Goal: Find contact information: Find contact information

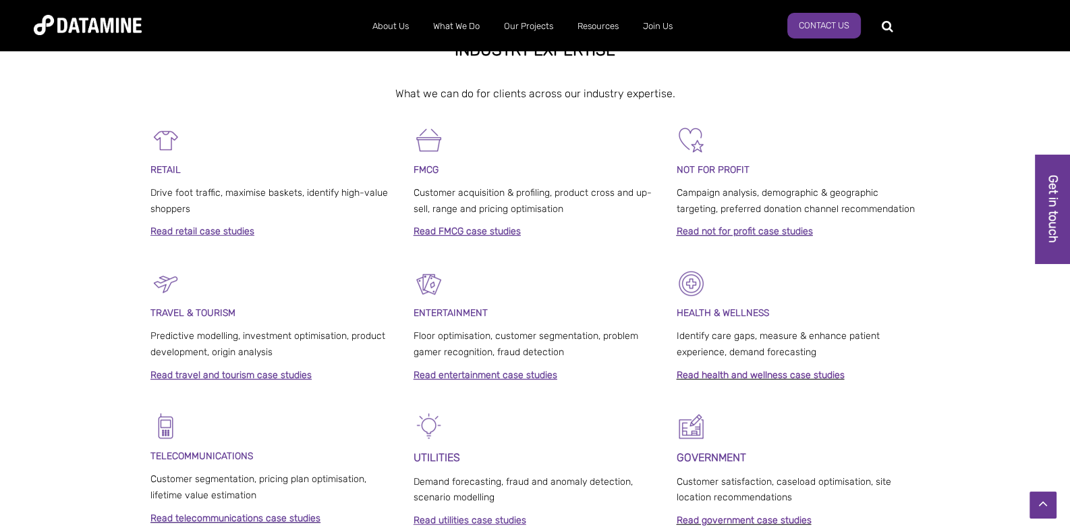
scroll to position [175, 0]
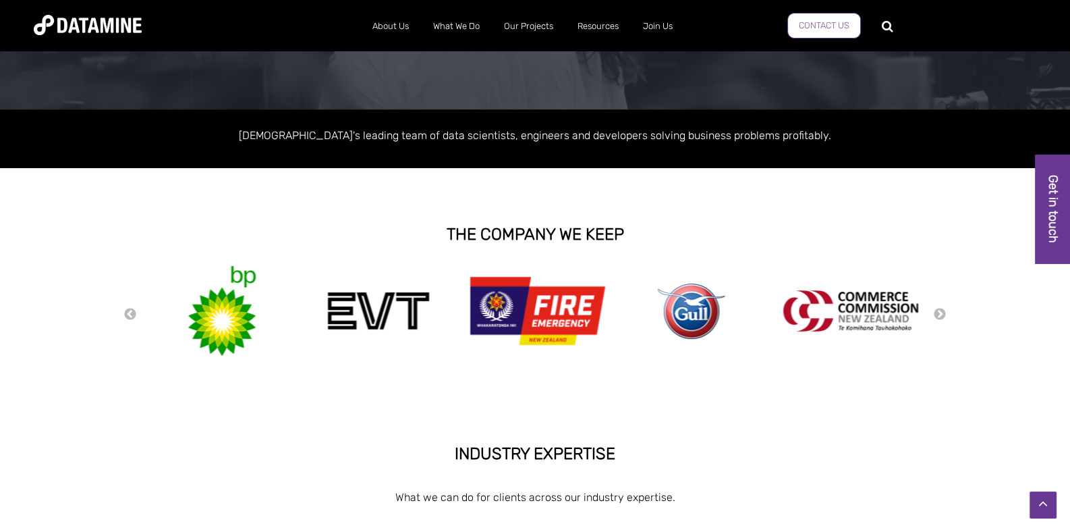
click at [823, 20] on link "Contact Us" at bounding box center [824, 26] width 74 height 26
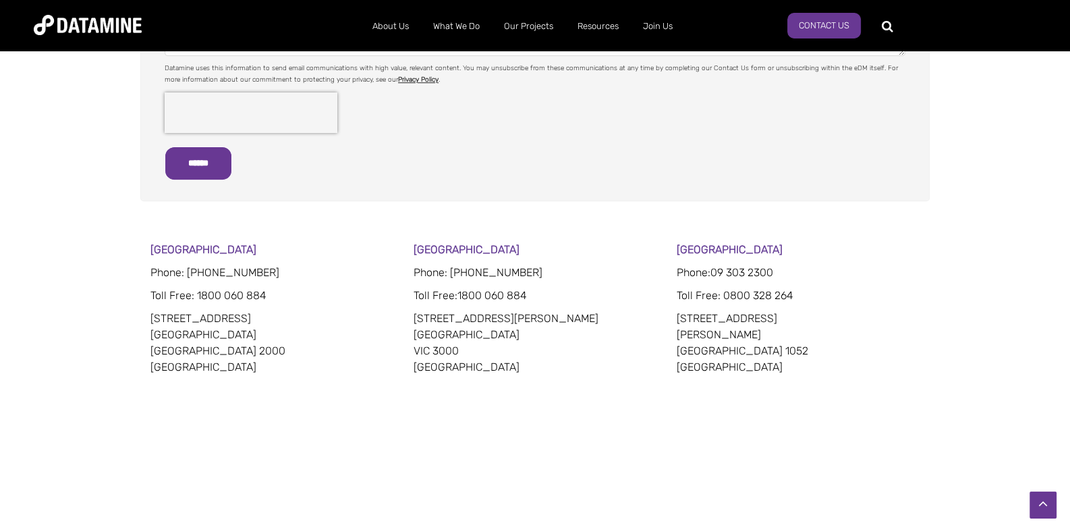
scroll to position [742, 0]
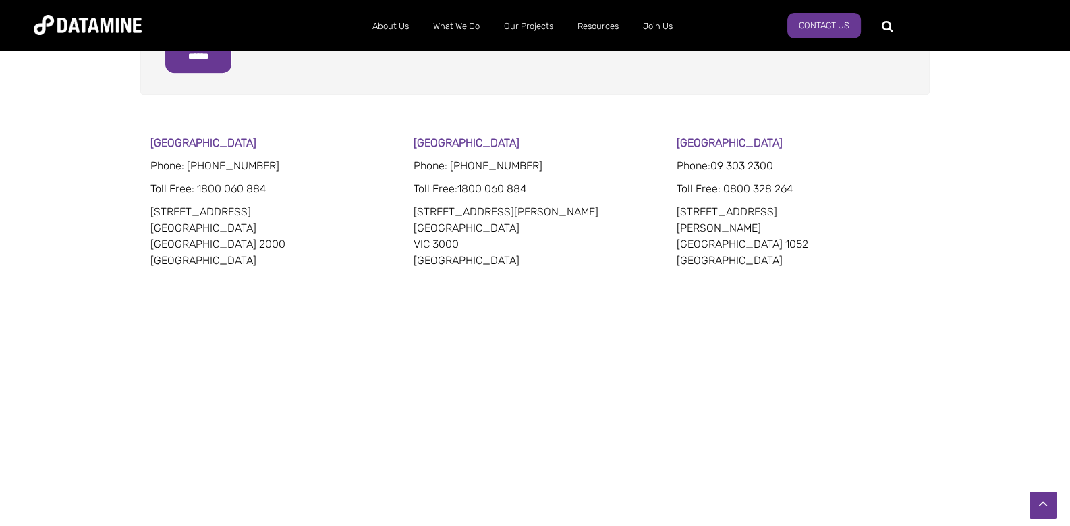
drag, startPoint x: 719, startPoint y: 198, endPoint x: 731, endPoint y: 203, distance: 13.7
click at [731, 203] on div "Auckland Phone: 09 303 2300 Toll Free: 0800 328 264 15 Faraday Street Parnell A…" at bounding box center [798, 307] width 244 height 345
click at [795, 204] on p "15 Faraday Street Parnell Auckland 1052 New Zealand" at bounding box center [798, 236] width 244 height 65
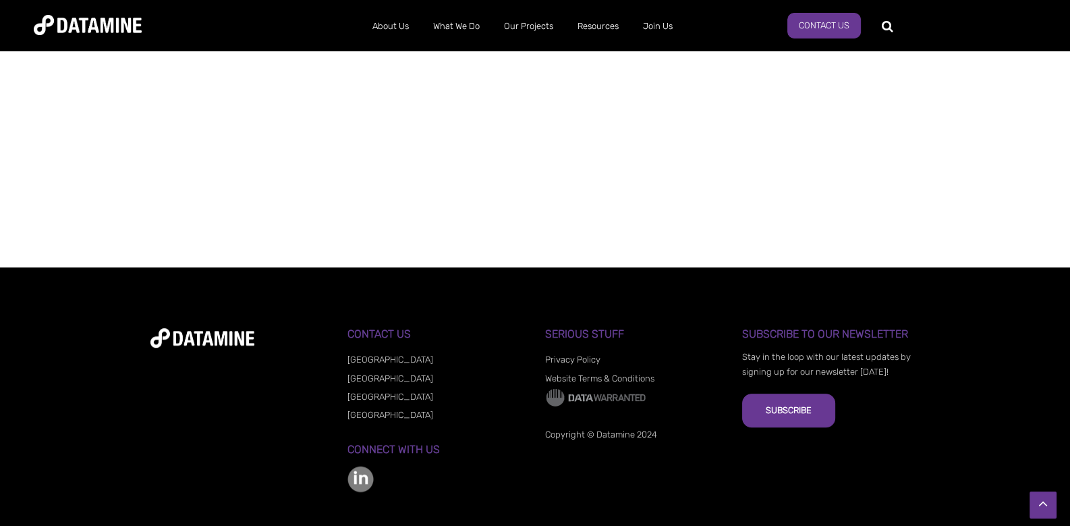
scroll to position [1083, 0]
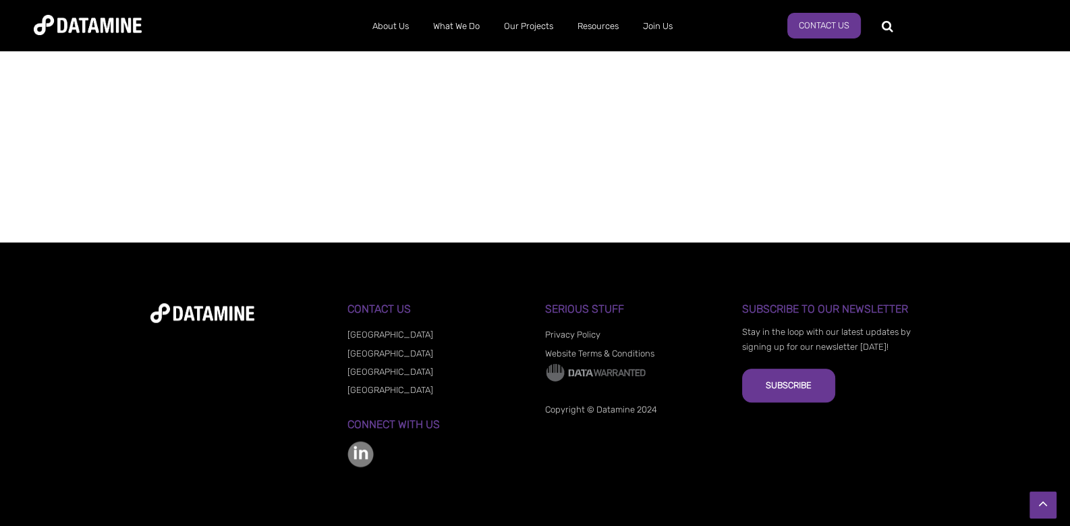
click at [905, 215] on div at bounding box center [535, 201] width 1070 height 81
drag, startPoint x: 820, startPoint y: 306, endPoint x: 769, endPoint y: 295, distance: 51.9
click at [781, 305] on h3 "Subscribe to our Newsletter" at bounding box center [830, 309] width 177 height 12
click at [729, 202] on div at bounding box center [535, 201] width 1070 height 81
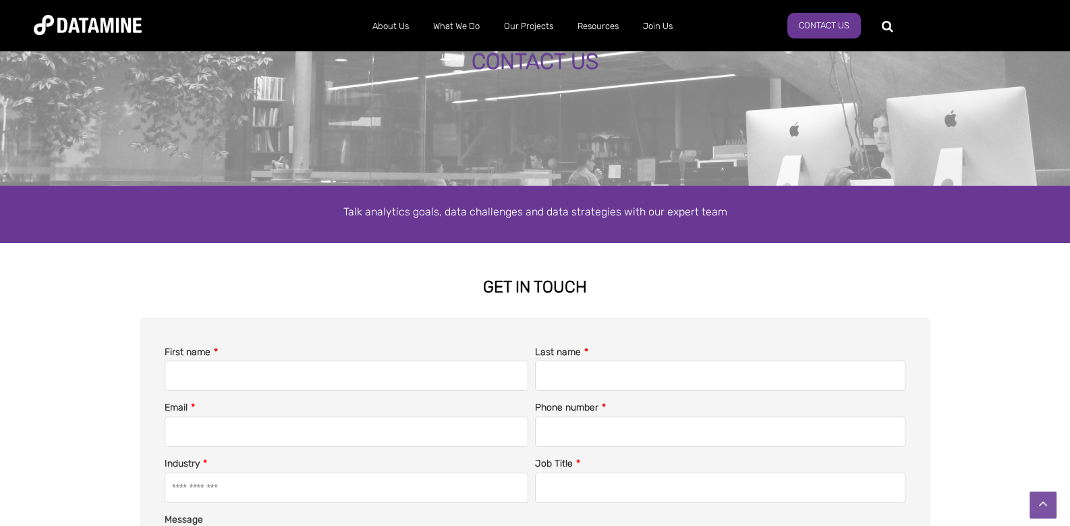
scroll to position [0, 0]
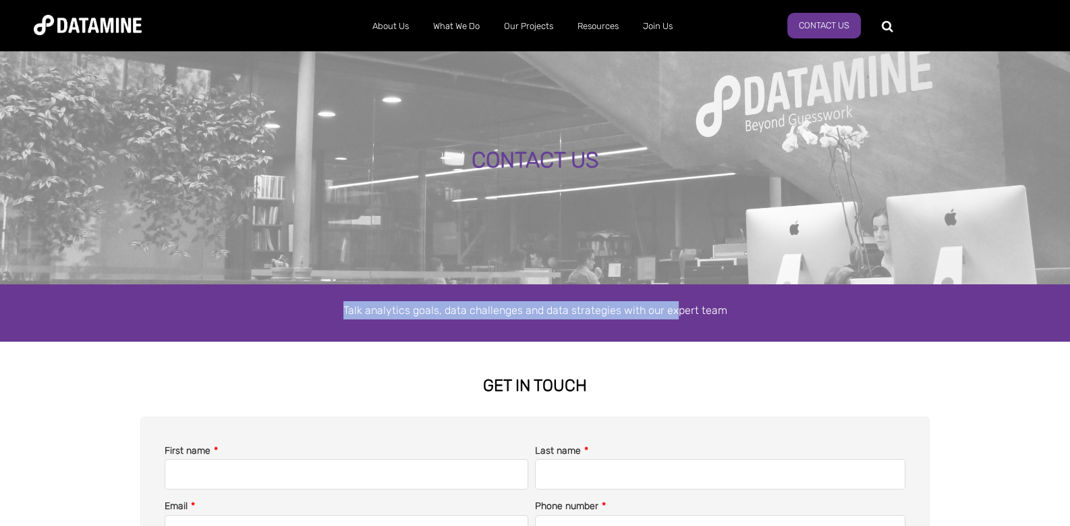
click at [694, 323] on div "Talk analytics goals, data challenges and data strategies with our expert team" at bounding box center [535, 312] width 1070 height 57
click at [584, 306] on span "Talk analytics goals, data challenges and data strategies with our expert team" at bounding box center [535, 310] width 384 height 13
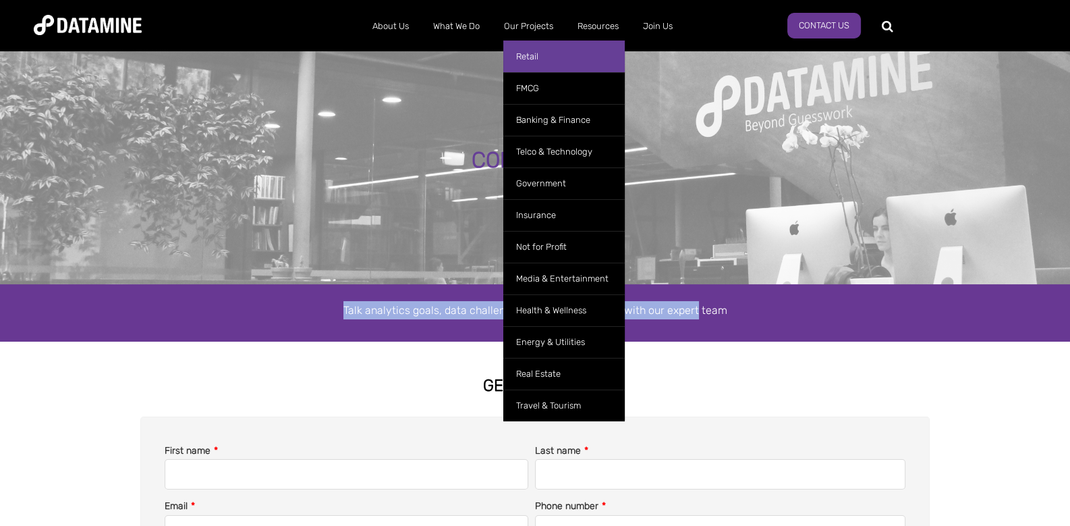
click at [550, 70] on link "Retail" at bounding box center [563, 56] width 121 height 32
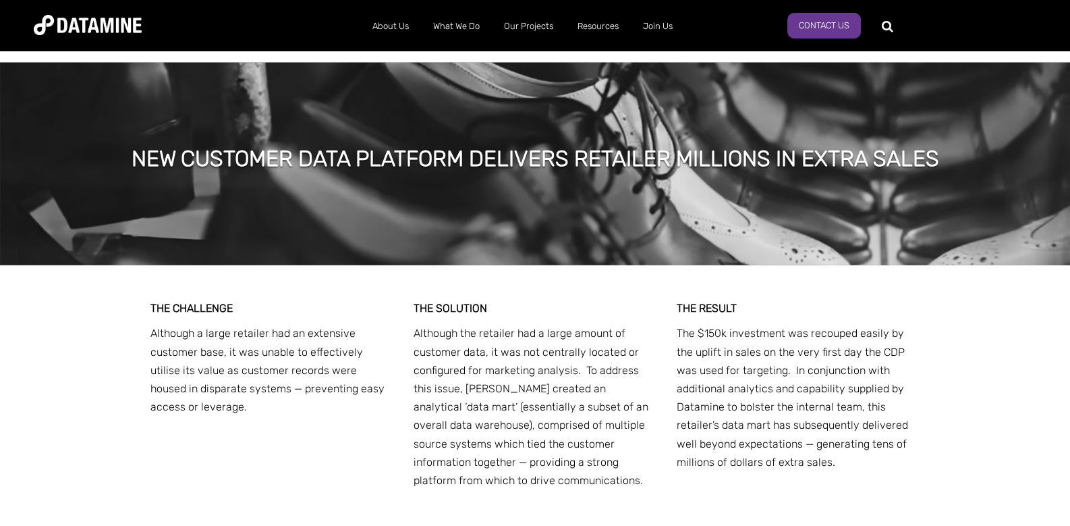
scroll to position [4250, 0]
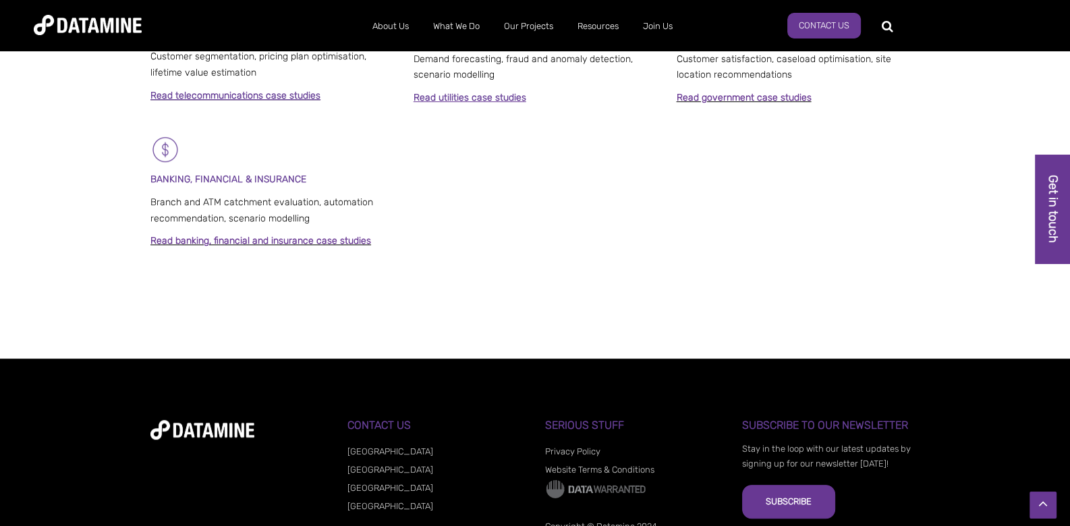
scroll to position [1119, 0]
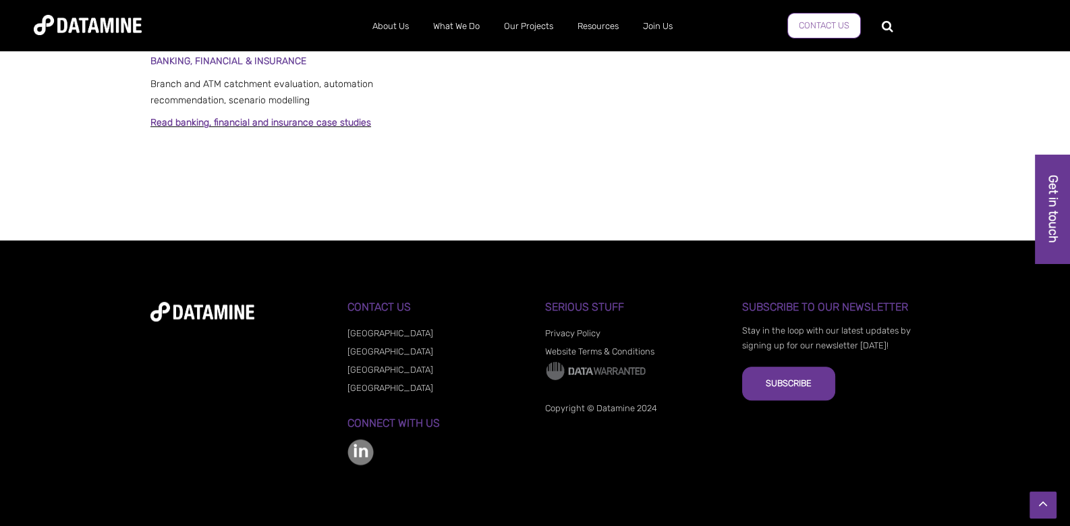
click at [808, 22] on link "Contact Us" at bounding box center [824, 26] width 74 height 26
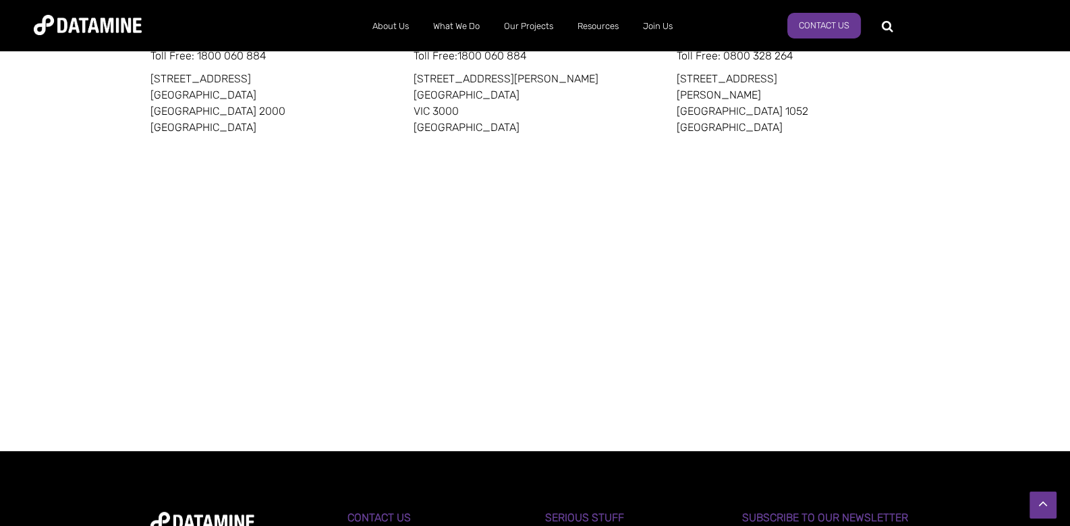
scroll to position [1083, 0]
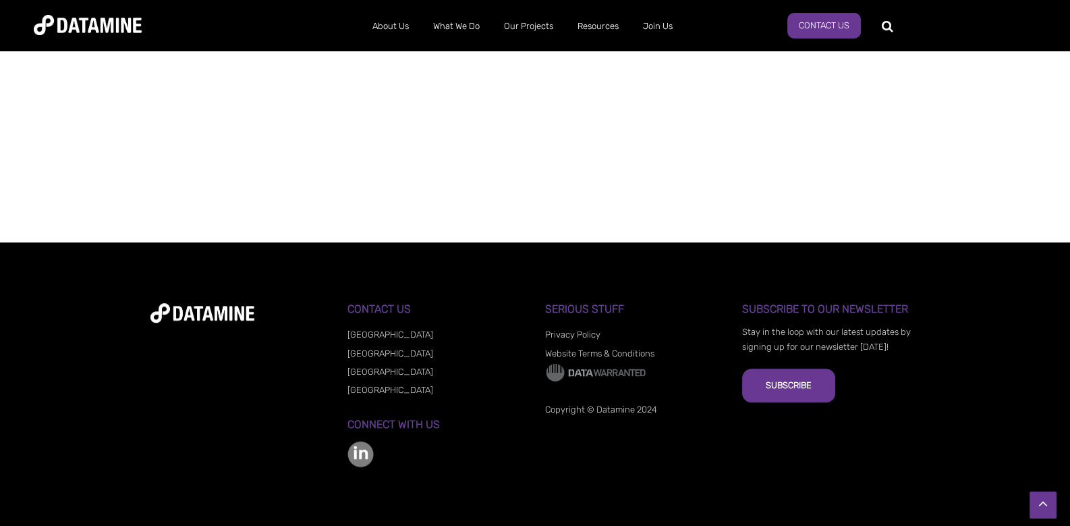
click at [364, 455] on img at bounding box center [360, 454] width 26 height 26
drag, startPoint x: 101, startPoint y: 161, endPoint x: 92, endPoint y: 140, distance: 22.7
click at [98, 161] on div at bounding box center [535, 201] width 1070 height 81
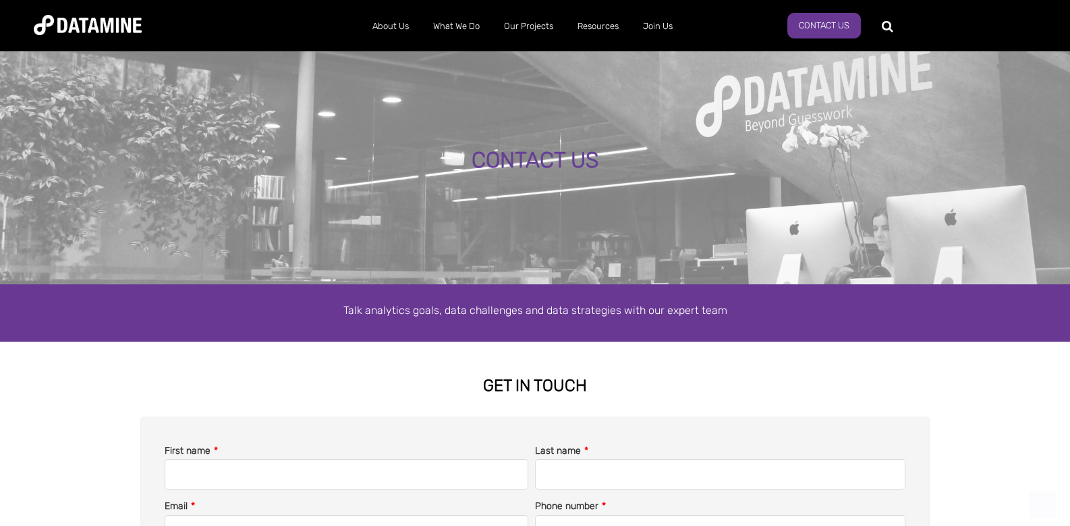
scroll to position [0, 0]
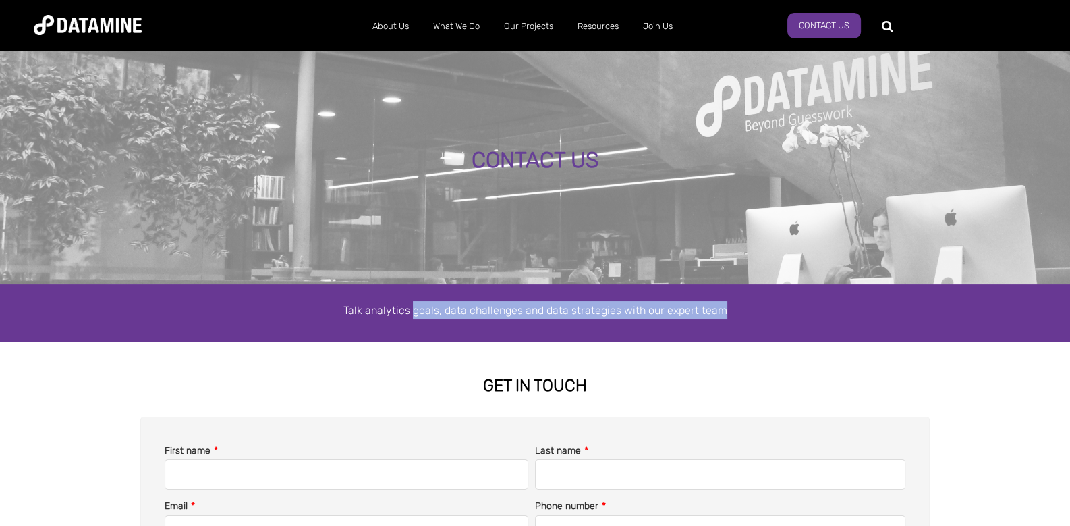
drag, startPoint x: 658, startPoint y: 315, endPoint x: 278, endPoint y: 294, distance: 380.4
click at [301, 302] on p "Talk analytics goals, data challenges and data strategies with our expert team" at bounding box center [534, 310] width 769 height 18
drag, startPoint x: 278, startPoint y: 294, endPoint x: 277, endPoint y: 283, distance: 11.5
click at [278, 293] on div "Talk analytics goals, data challenges and data strategies with our expert team" at bounding box center [535, 312] width 1070 height 57
